Goal: Information Seeking & Learning: Learn about a topic

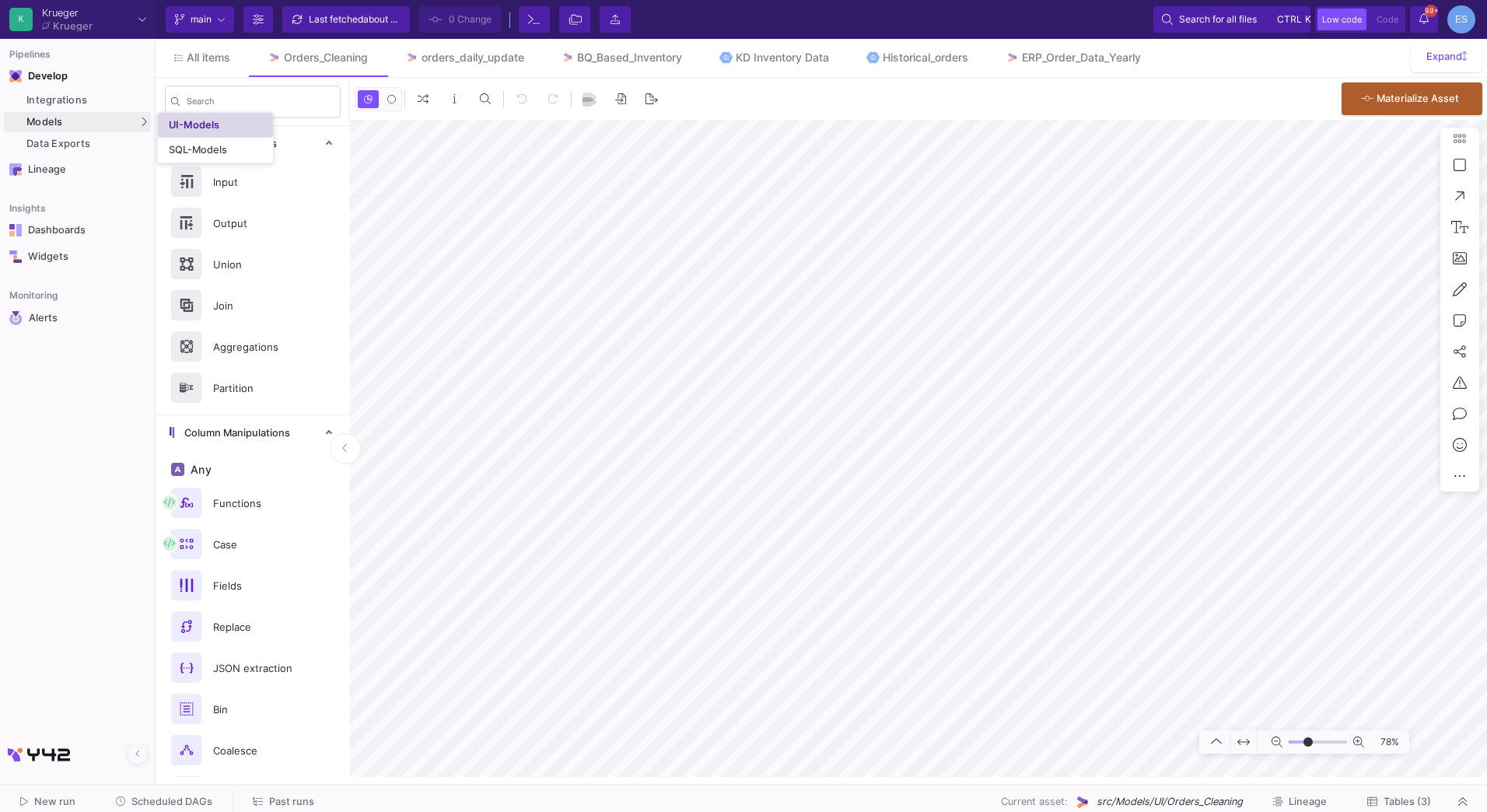
click at [250, 120] on link "UI-Models" at bounding box center [215, 125] width 115 height 25
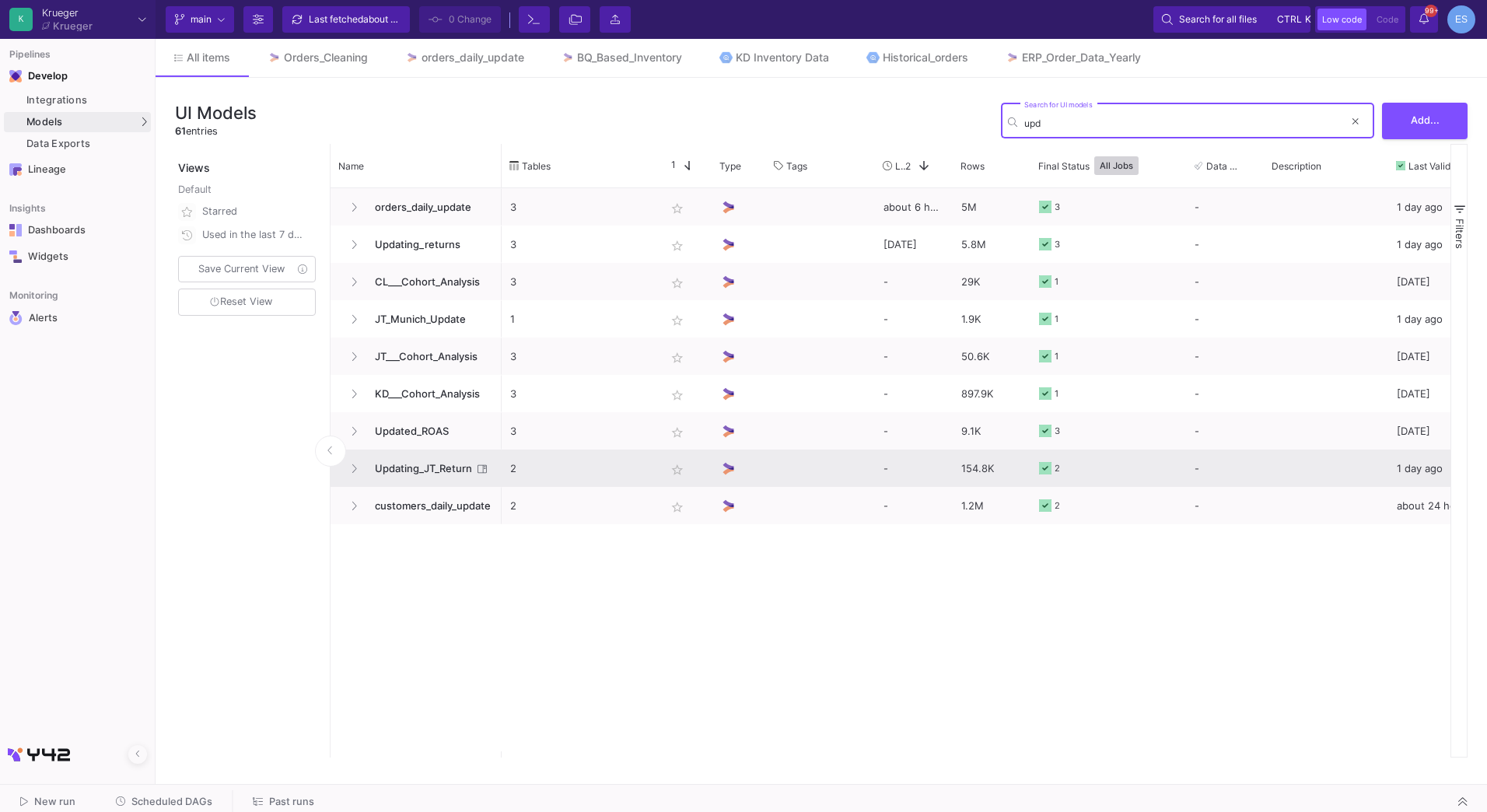
type input "upd"
click at [445, 472] on span "Updating_JT_Return" at bounding box center [419, 468] width 107 height 37
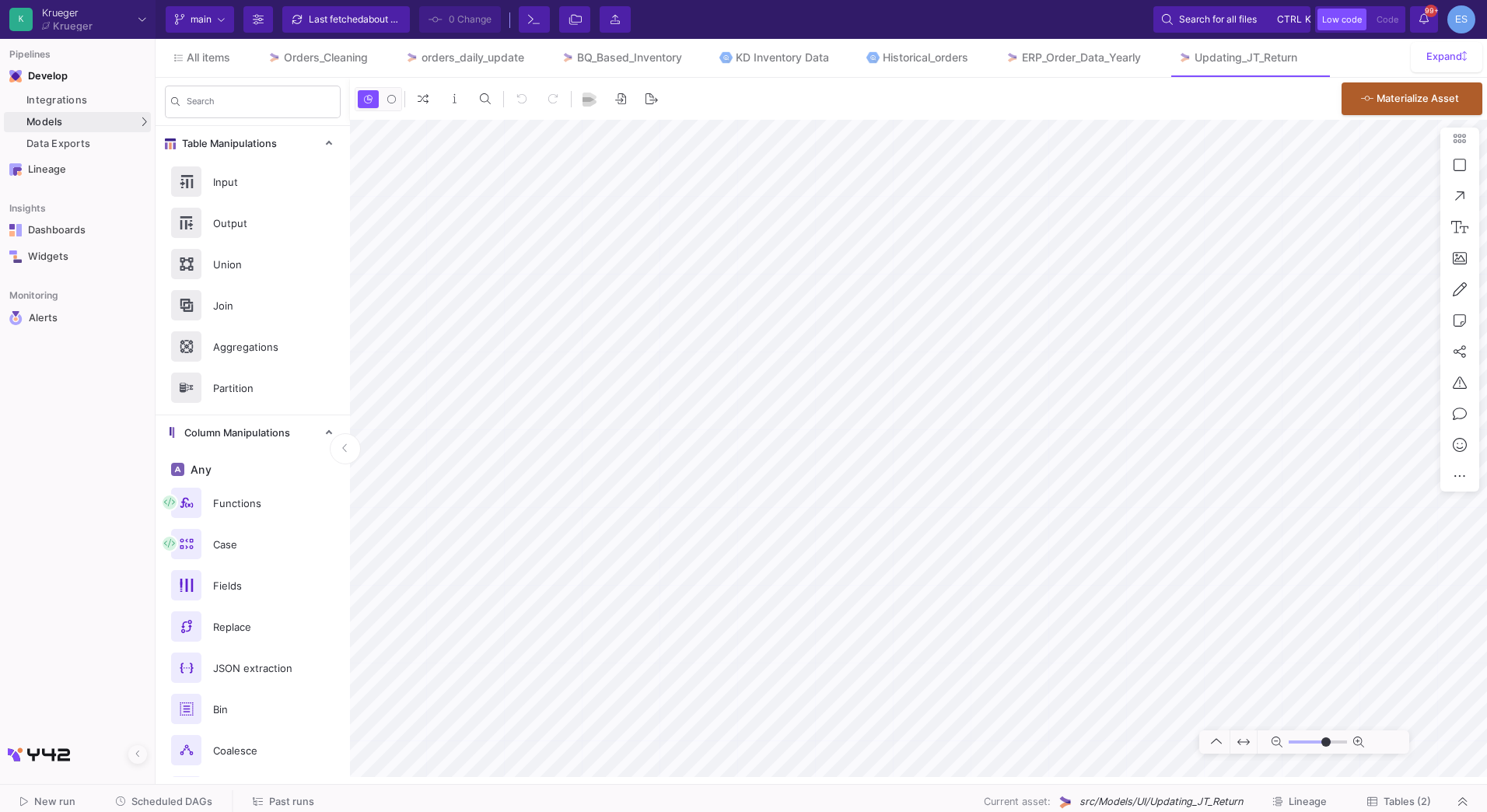
click at [1420, 796] on span "Tables (2)" at bounding box center [1408, 801] width 47 height 11
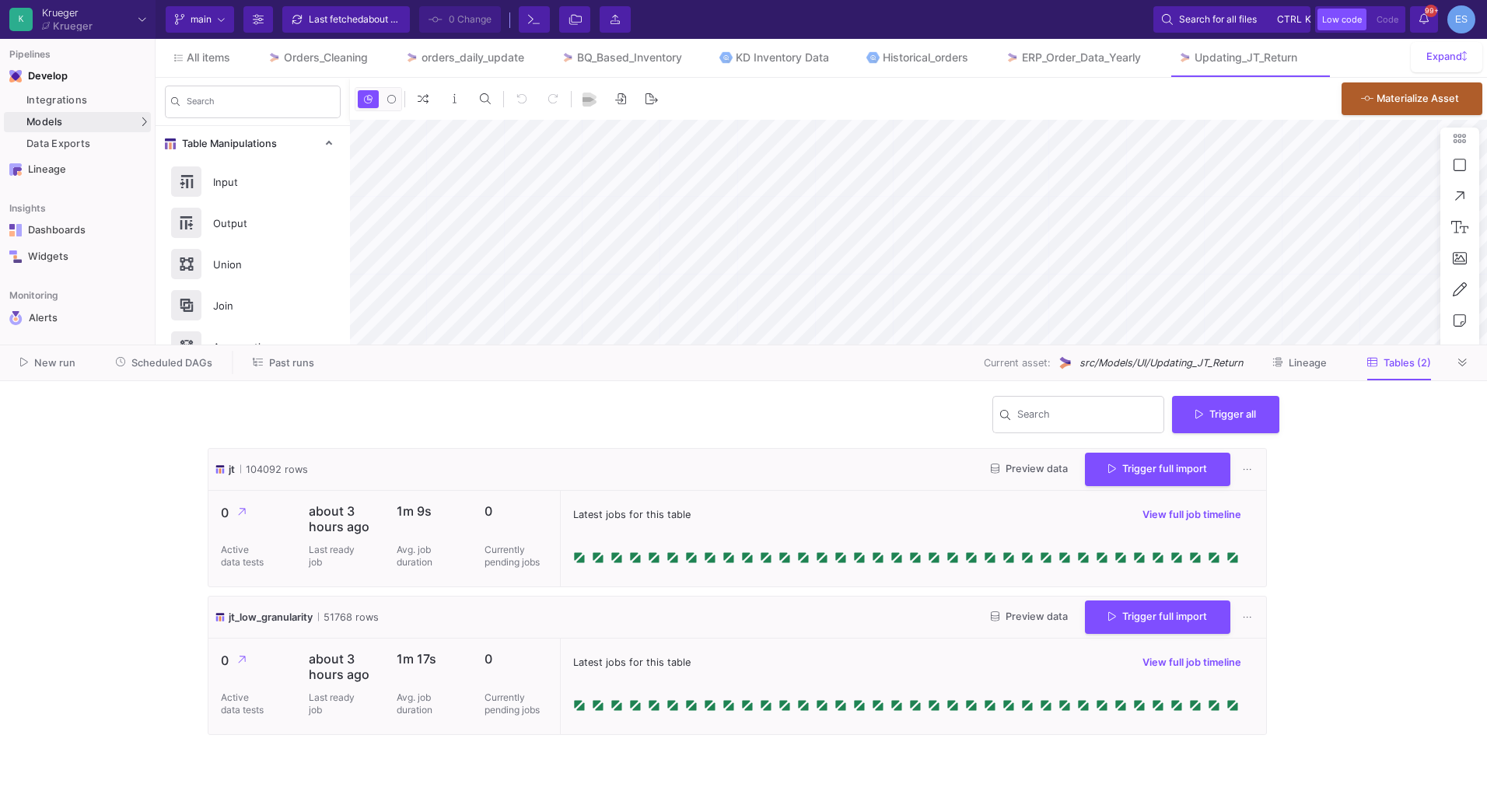
click at [1010, 471] on span "Preview data" at bounding box center [1029, 469] width 77 height 11
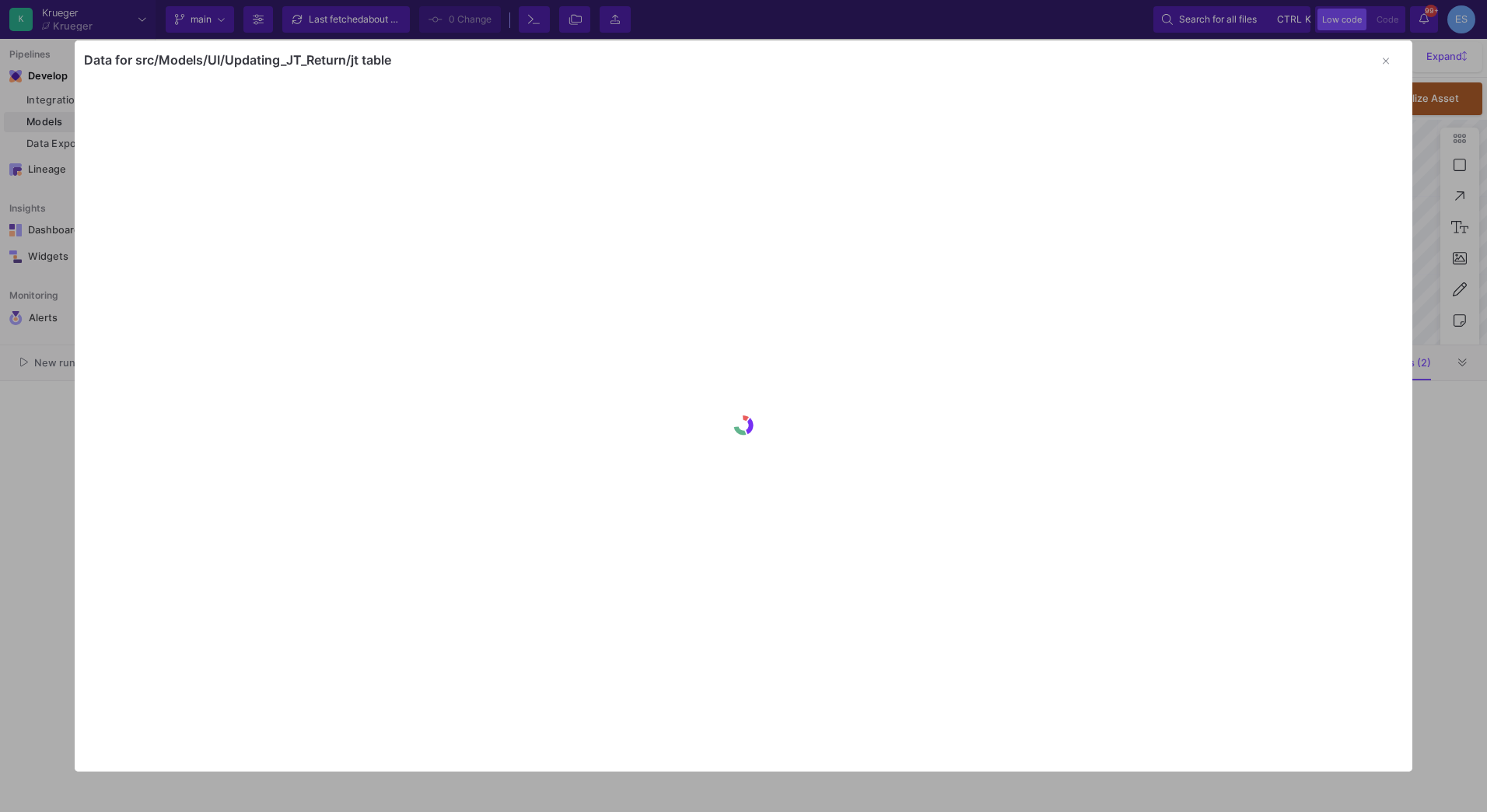
type input "-10"
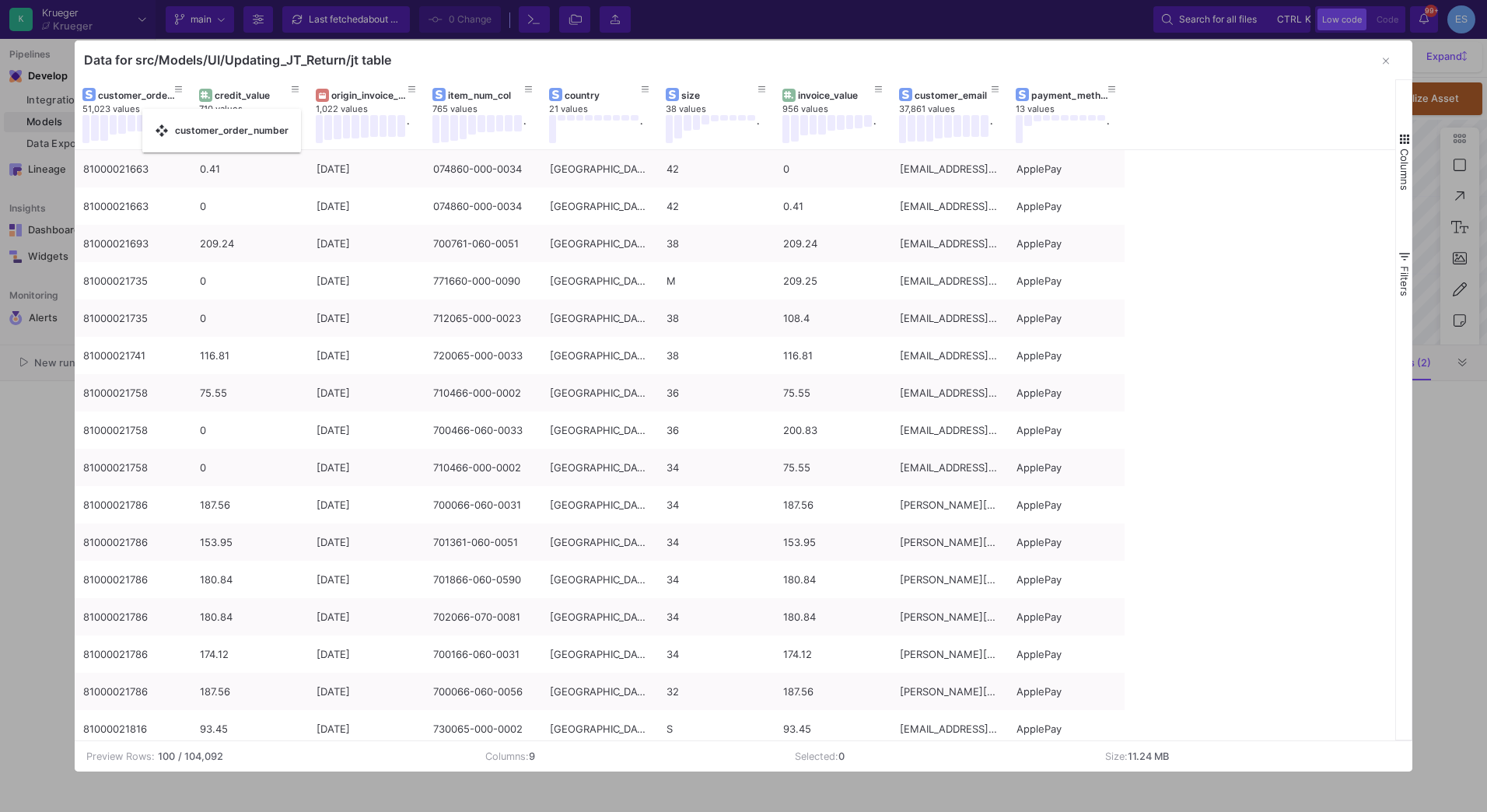
drag, startPoint x: 365, startPoint y: 96, endPoint x: 150, endPoint y: 118, distance: 216.1
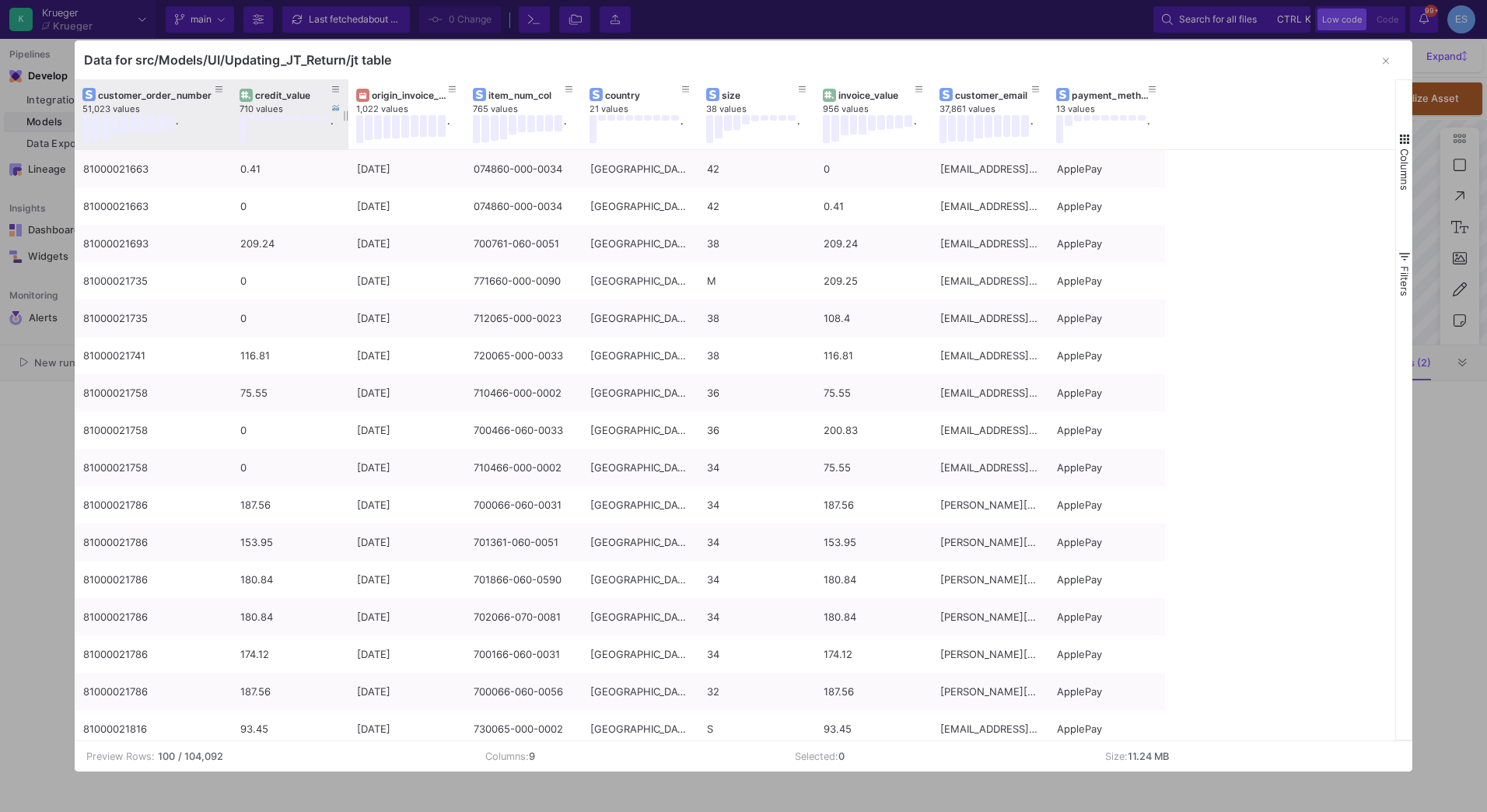
drag, startPoint x: 190, startPoint y: 91, endPoint x: 230, endPoint y: 91, distance: 40.0
click at [230, 91] on div at bounding box center [231, 114] width 7 height 70
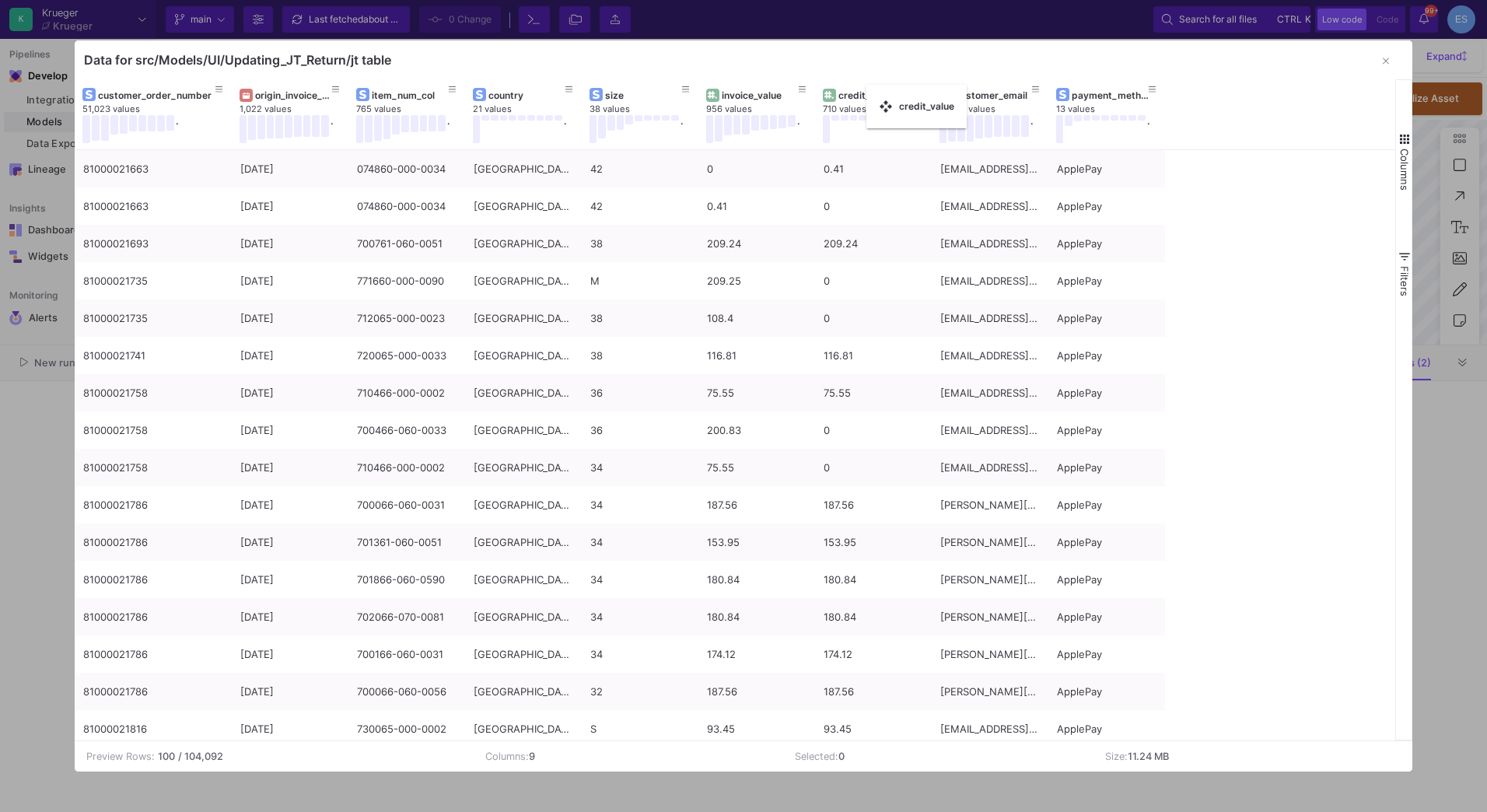
drag, startPoint x: 276, startPoint y: 101, endPoint x: 875, endPoint y: 94, distance: 599.0
click at [1386, 61] on icon "button" at bounding box center [1386, 61] width 7 height 7
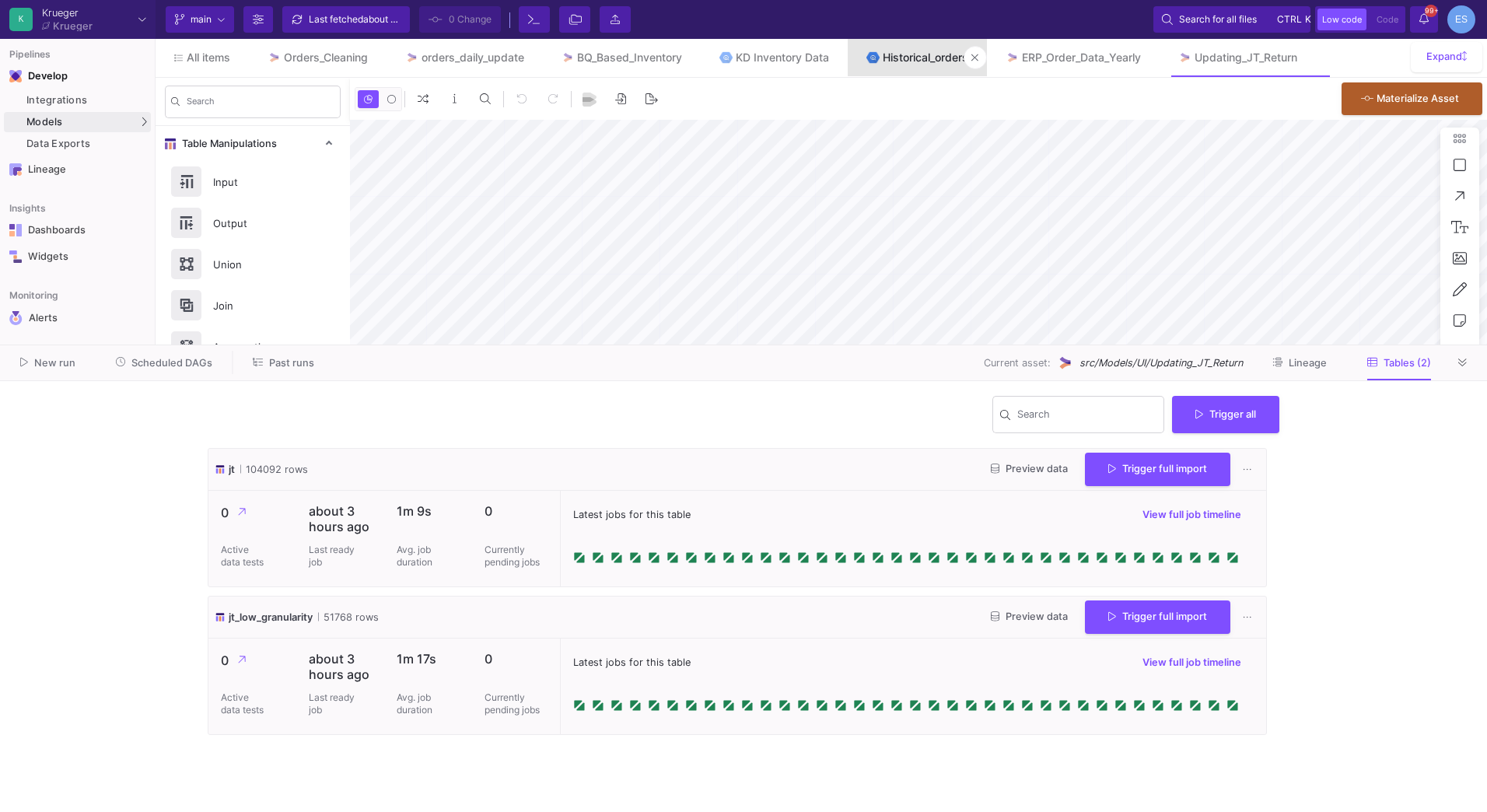
click at [925, 60] on div "Historical_orders" at bounding box center [926, 57] width 86 height 12
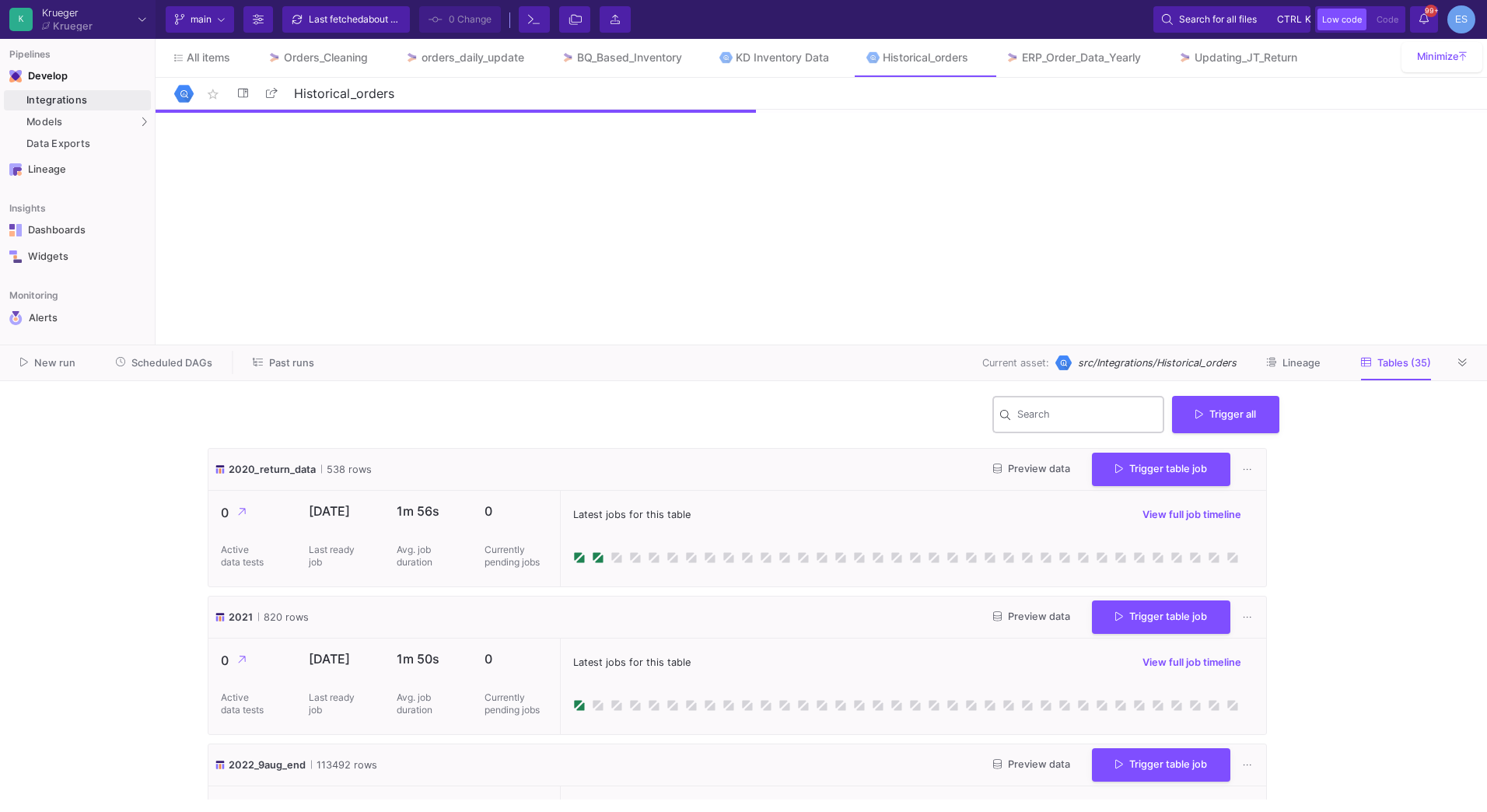
click at [1118, 405] on div "Search" at bounding box center [1087, 413] width 140 height 41
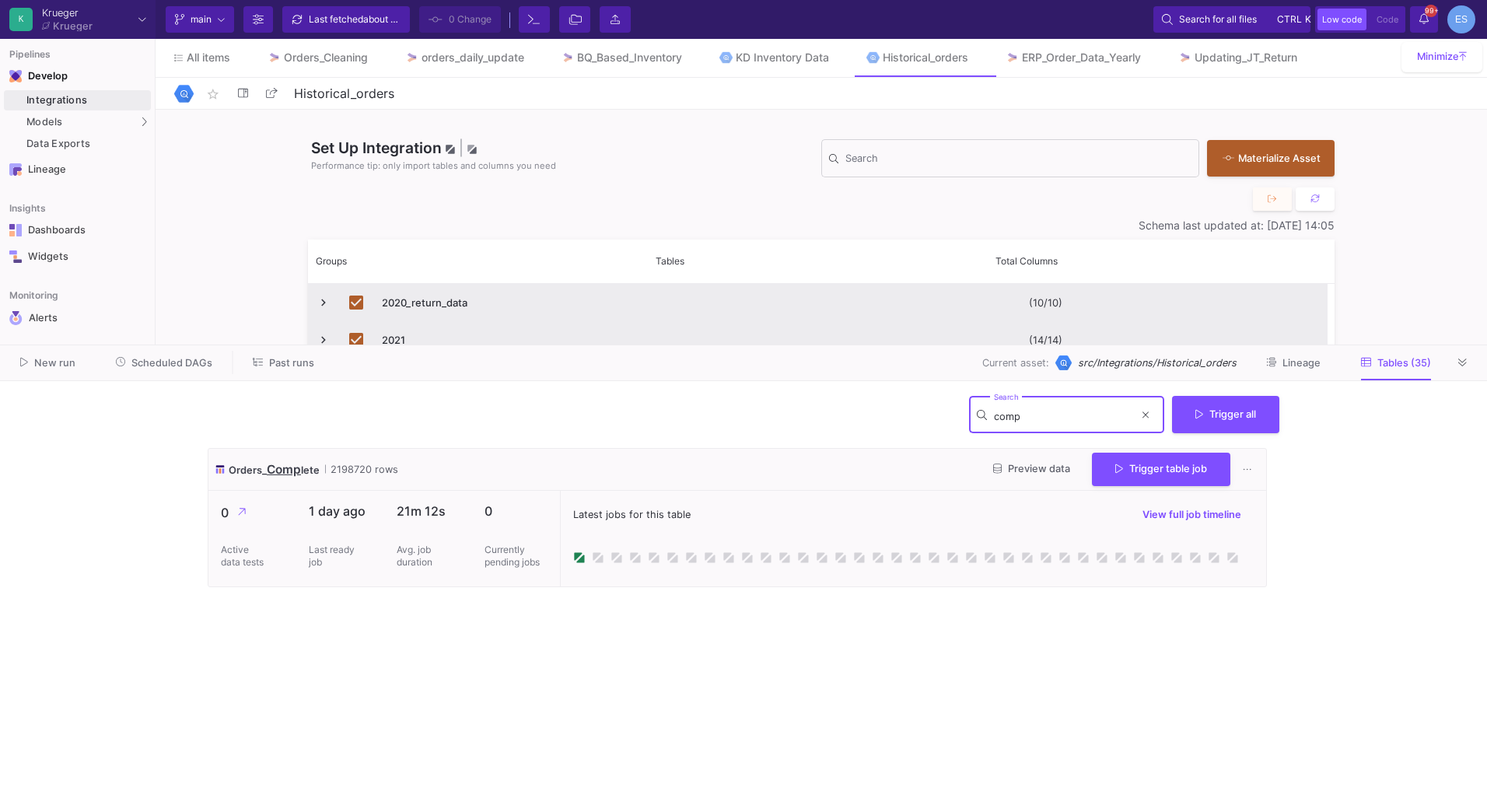
type input "comp"
click at [1001, 472] on span "Preview data" at bounding box center [1032, 469] width 77 height 11
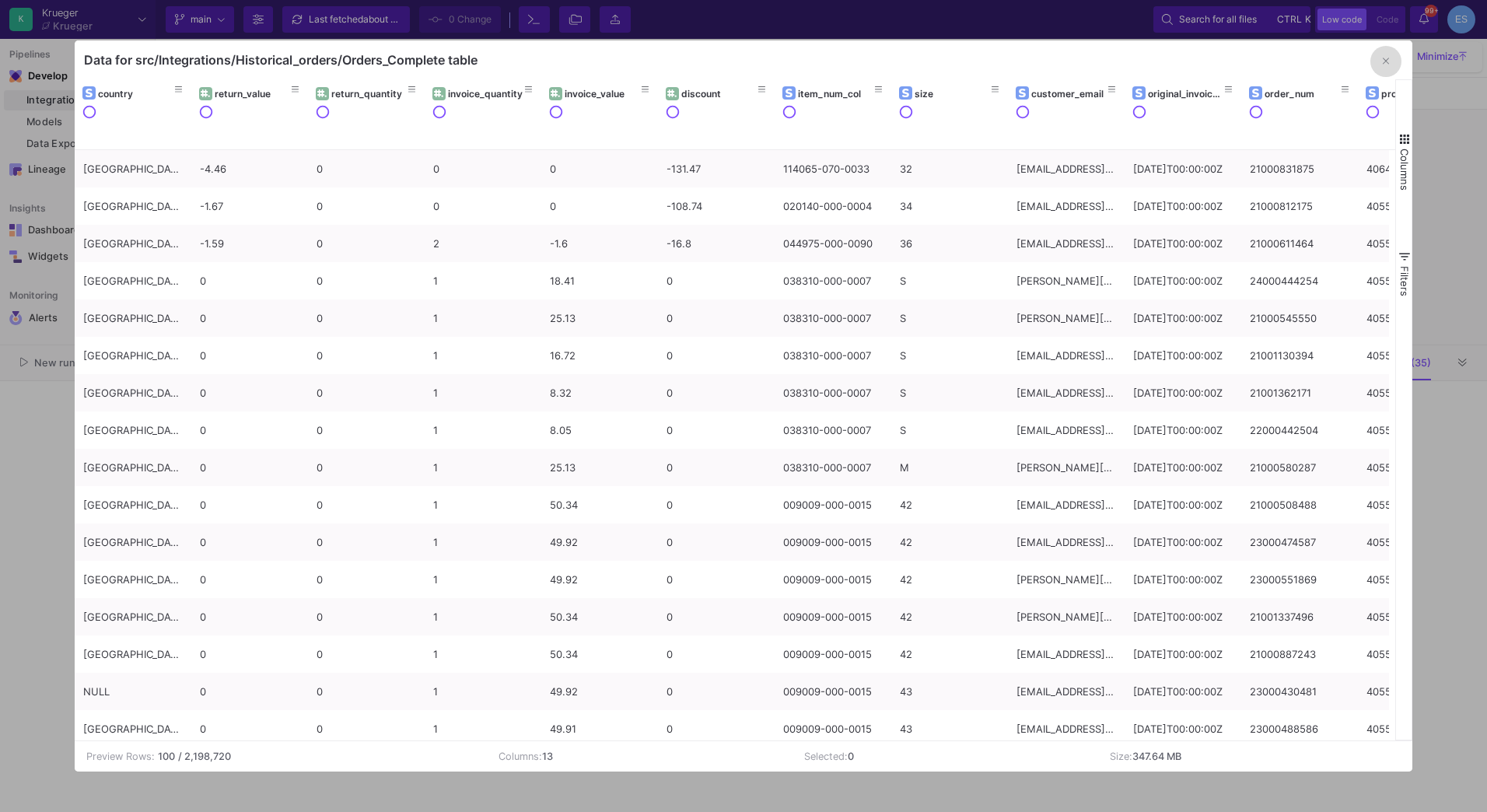
click at [1393, 61] on button "button" at bounding box center [1386, 61] width 31 height 31
